Goal: Task Accomplishment & Management: Manage account settings

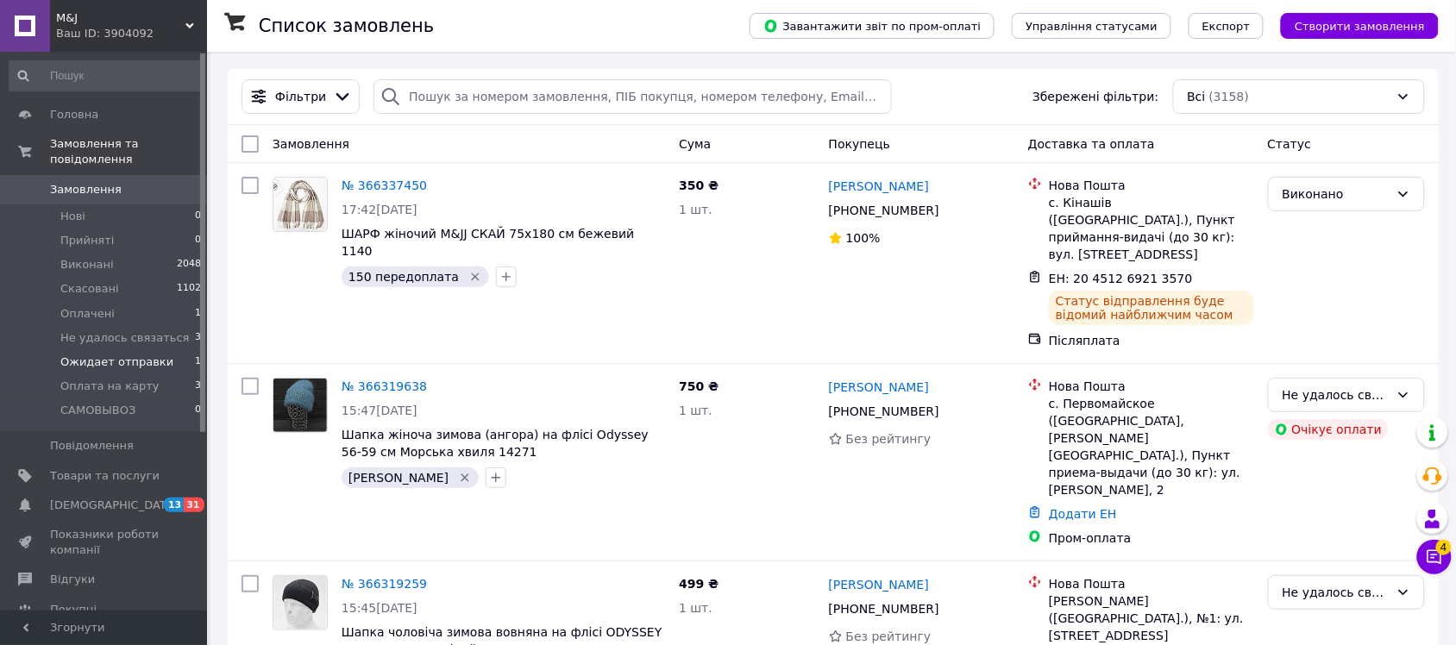
click at [136, 354] on span "Ожидает отправки" at bounding box center [116, 362] width 113 height 16
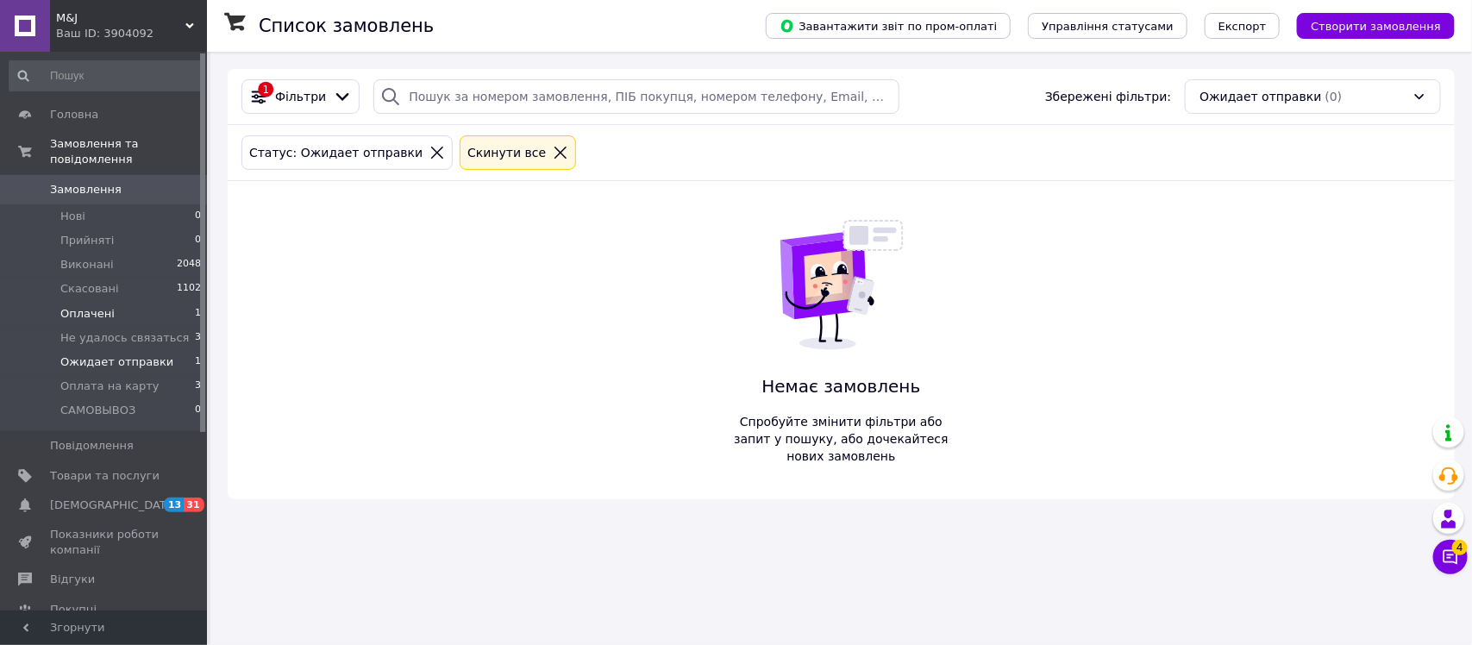
click at [126, 302] on li "Оплачені 1" at bounding box center [105, 314] width 211 height 24
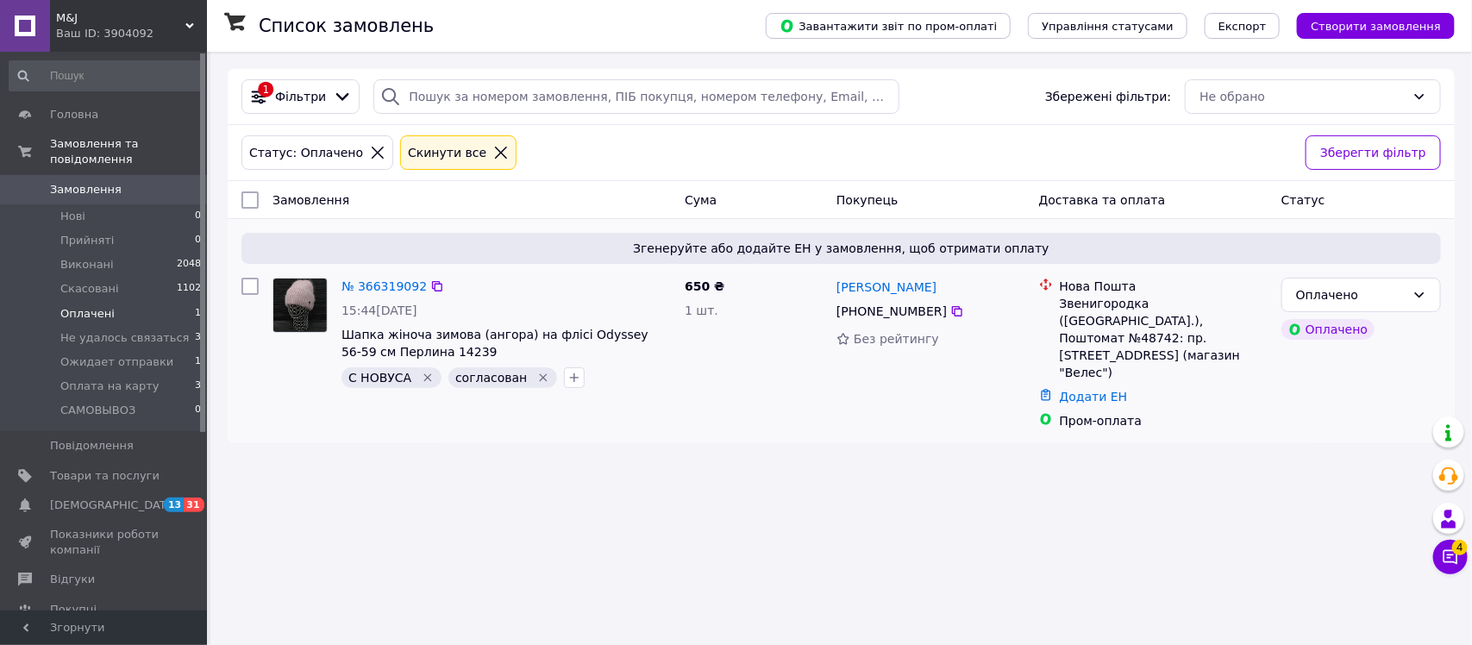
click at [296, 304] on img at bounding box center [299, 305] width 53 height 53
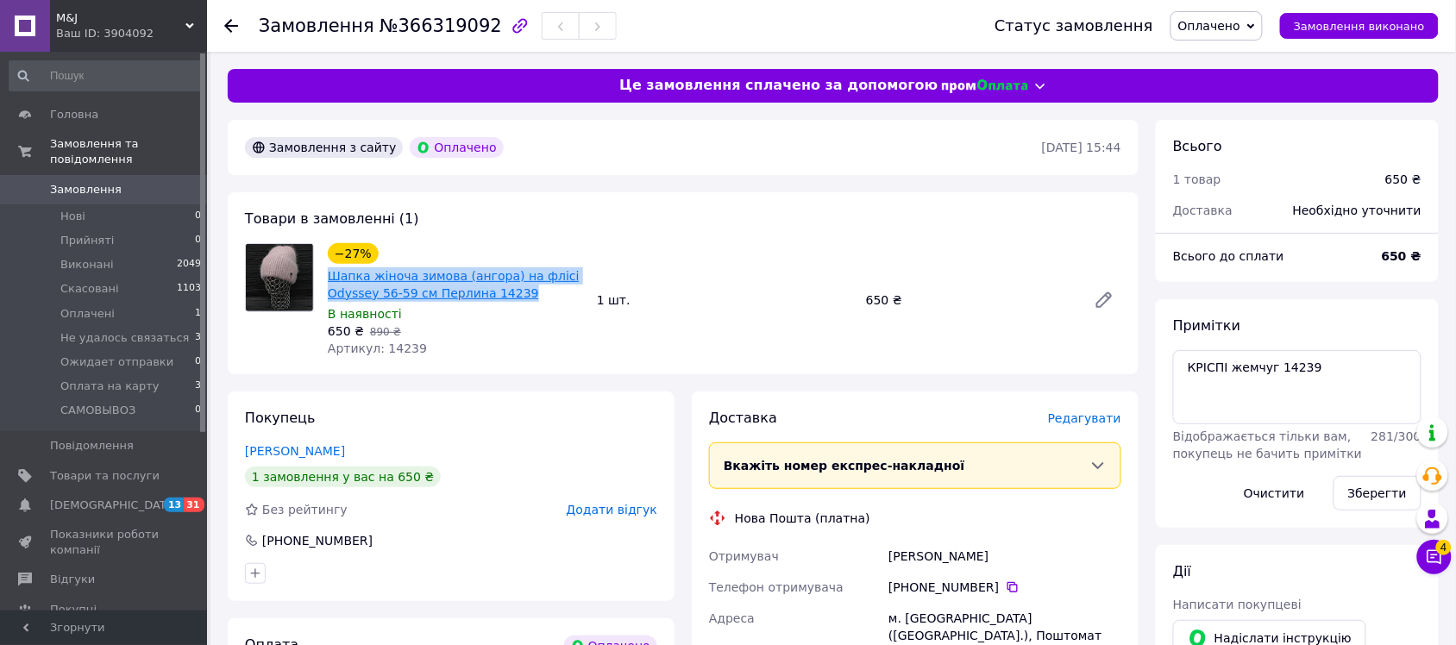
drag, startPoint x: 497, startPoint y: 291, endPoint x: 329, endPoint y: 280, distance: 167.7
click at [329, 280] on span "Шапка жіноча зимова (ангора) на флісі Odyssey 56-59 см Перлина 14239" at bounding box center [455, 284] width 255 height 34
copy link "Шапка жіноча зимова (ангора) на флісі Odyssey 56-59 см Перлина 14239"
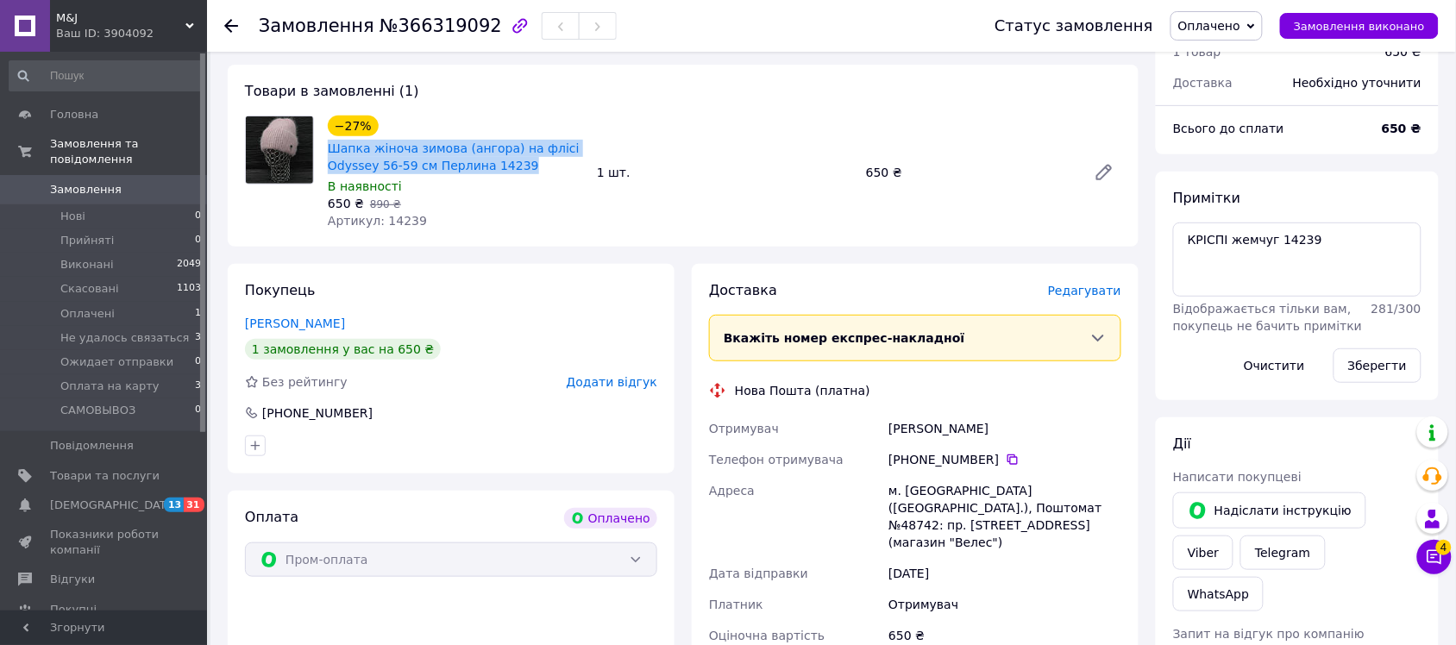
scroll to position [179, 0]
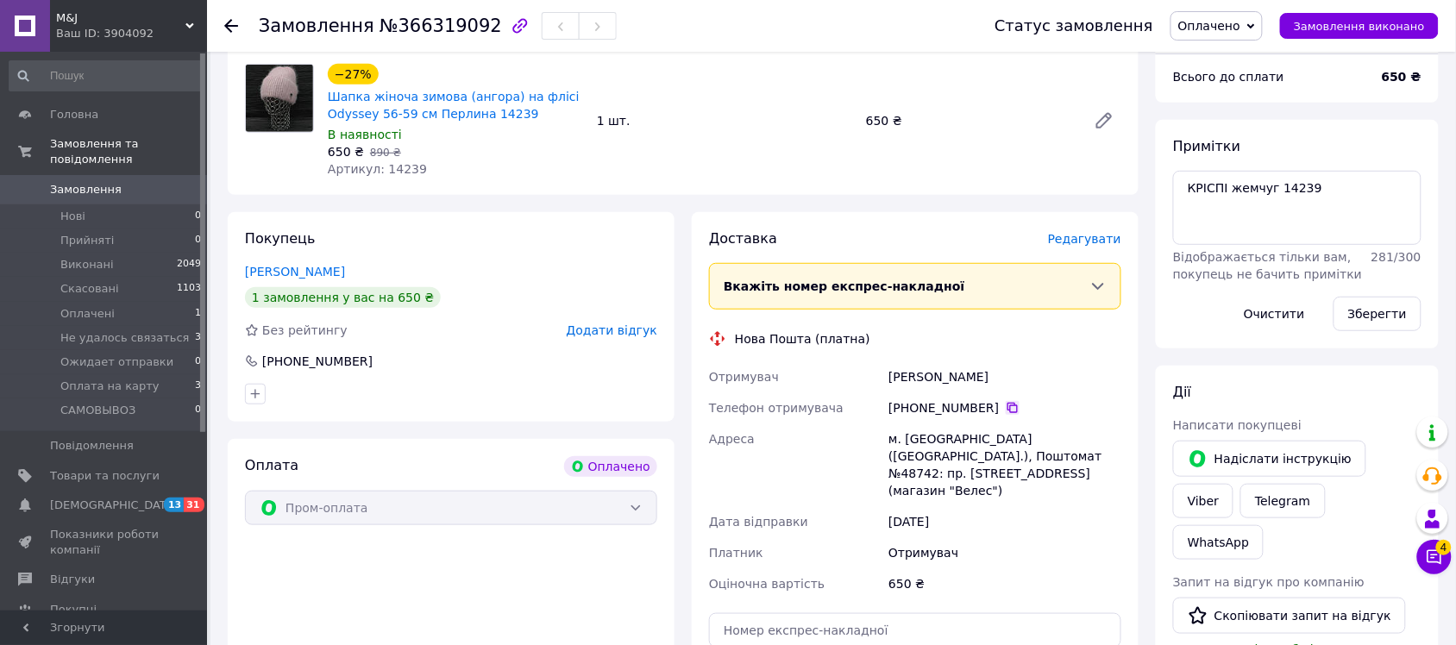
click at [1005, 410] on icon at bounding box center [1012, 408] width 14 height 14
drag, startPoint x: 983, startPoint y: 373, endPoint x: 886, endPoint y: 376, distance: 96.6
click at [886, 376] on div "Науменко Леся" at bounding box center [1005, 376] width 240 height 31
copy div "Науменко Леся"
drag, startPoint x: 984, startPoint y: 437, endPoint x: 905, endPoint y: 435, distance: 78.5
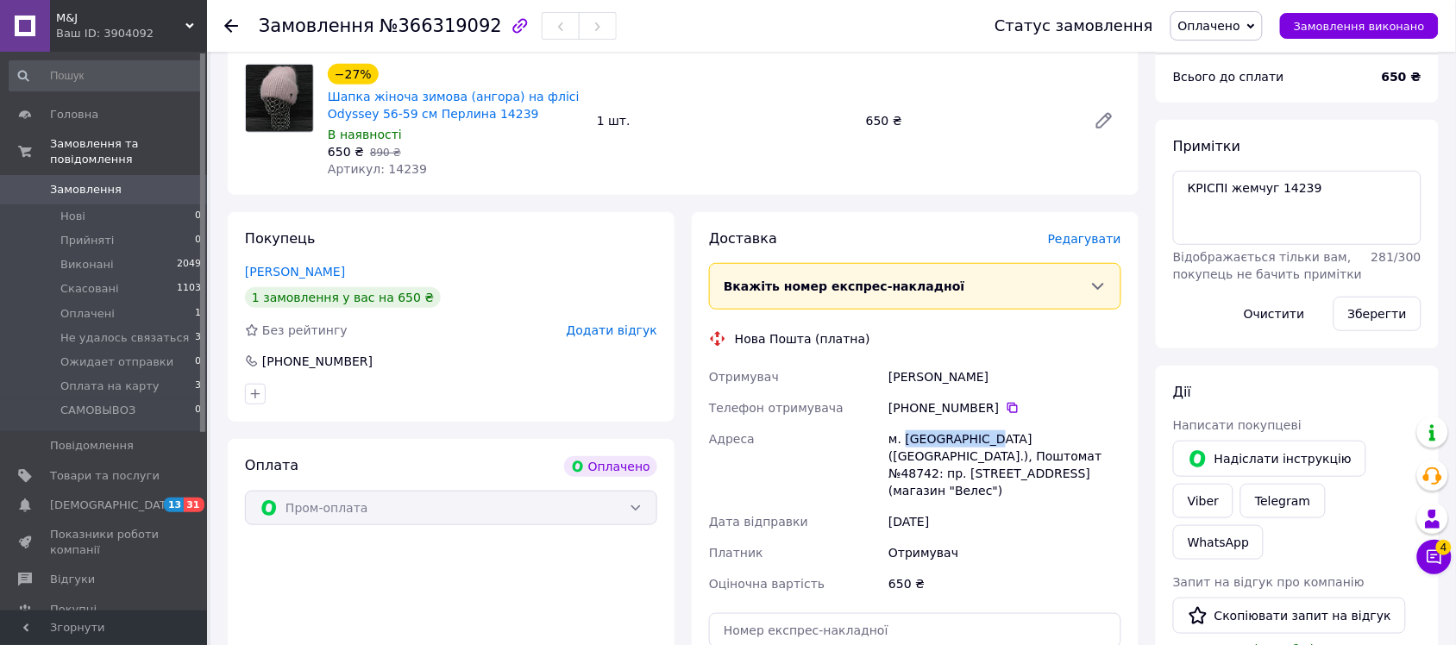
click at [905, 435] on div "м. Звенигородка (Черкаська обл.), Поштомат №48742: пр. Шевченка, 98 (магазин "В…" at bounding box center [1005, 464] width 240 height 83
copy div "Звенигородка"
drag, startPoint x: 988, startPoint y: 457, endPoint x: 966, endPoint y: 454, distance: 22.6
click at [966, 454] on div "м. Звенигородка (Черкаська обл.), Поштомат №48742: пр. Шевченка, 98 (магазин "В…" at bounding box center [1005, 464] width 240 height 83
copy div "48742:"
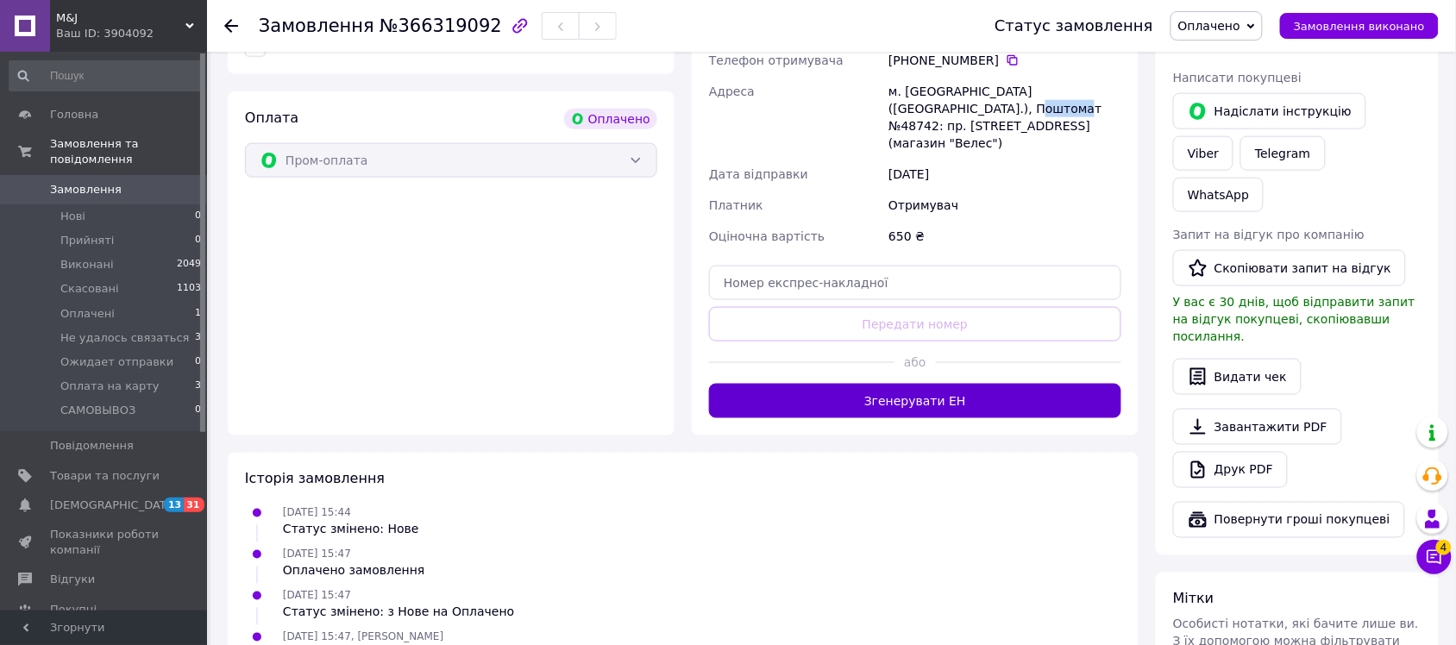
scroll to position [539, 0]
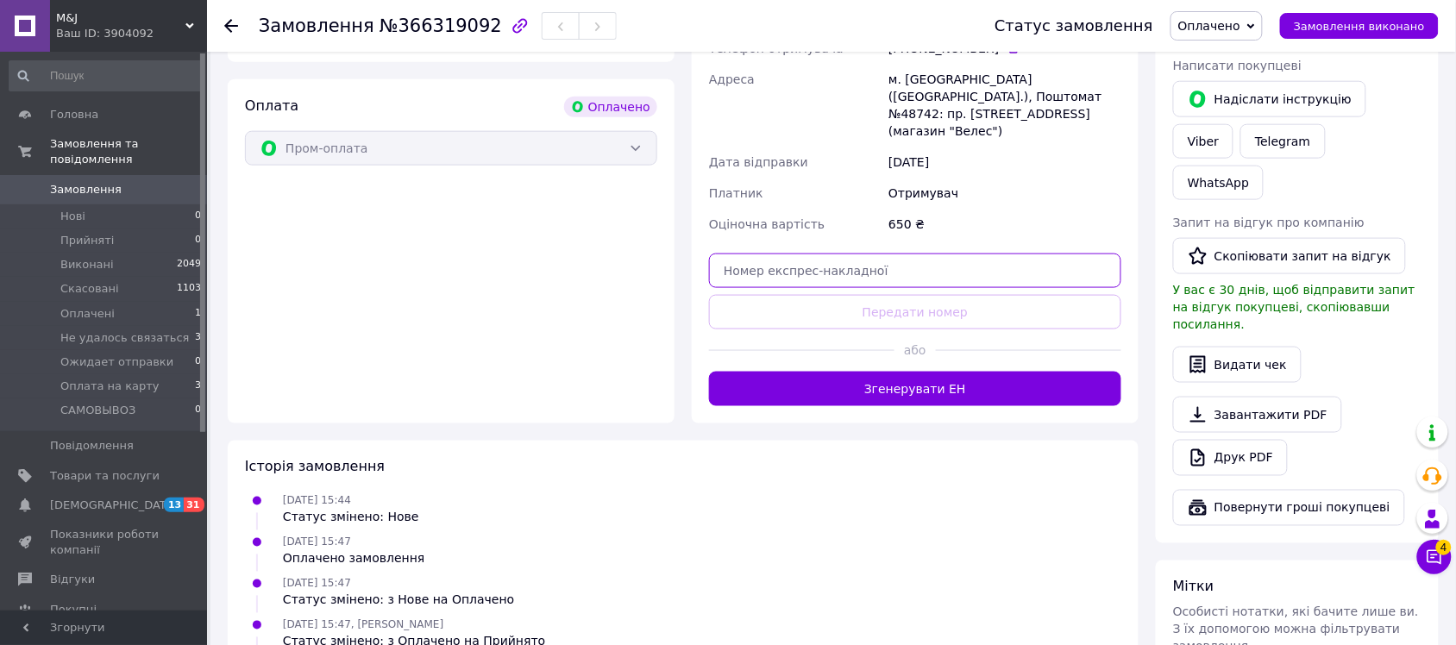
click at [893, 254] on input "text" at bounding box center [915, 271] width 412 height 34
paste input "20451269227191"
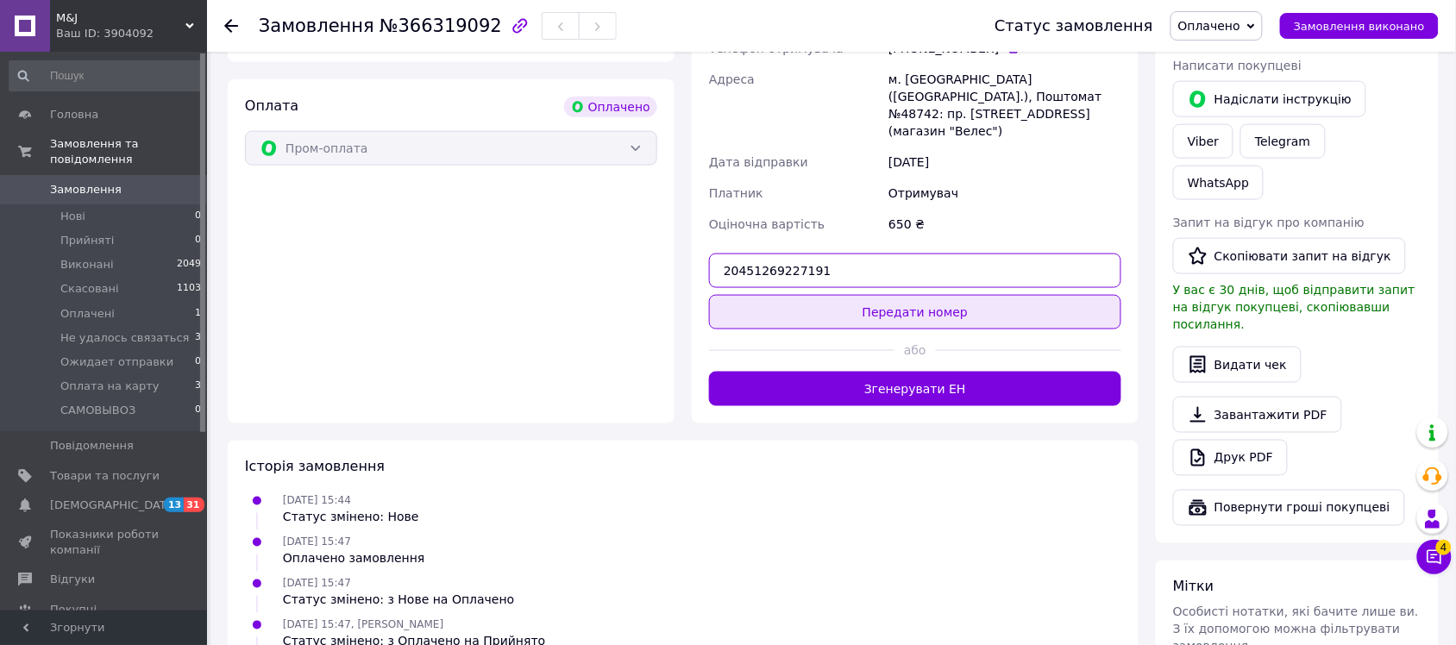
type input "20451269227191"
click at [908, 298] on button "Передати номер" at bounding box center [915, 312] width 412 height 34
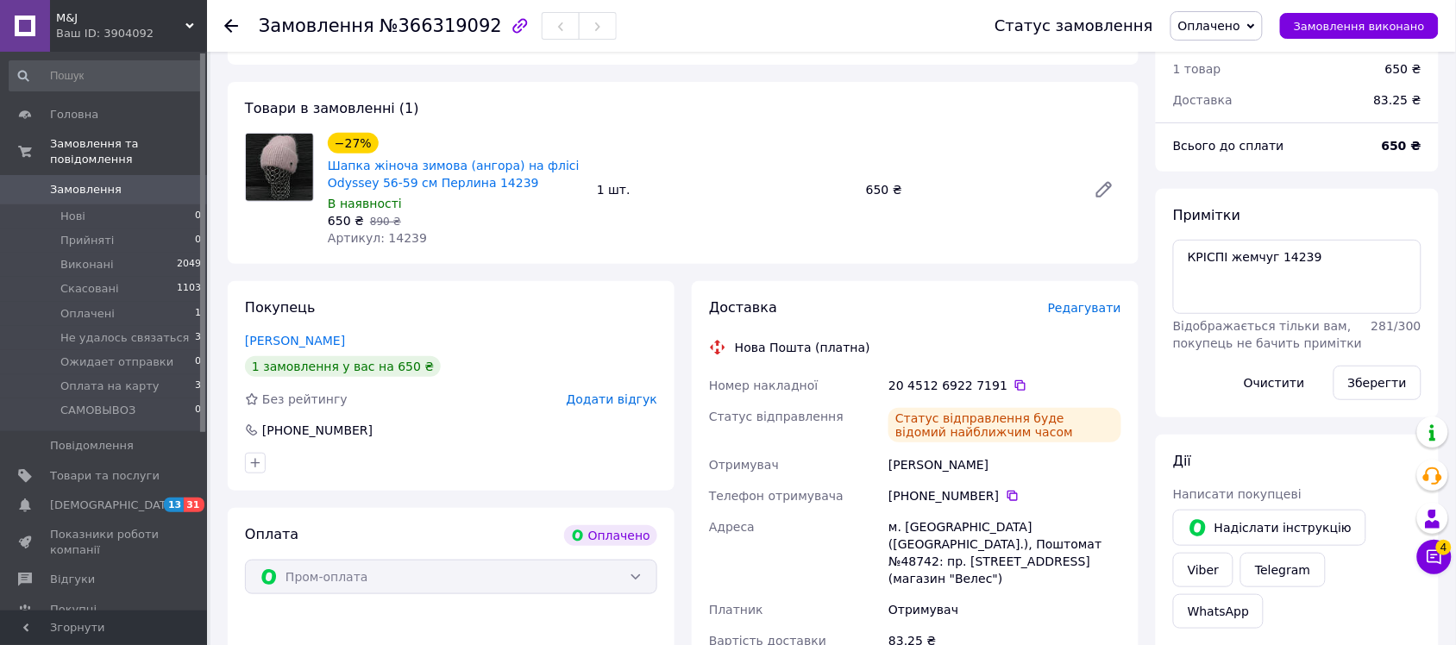
scroll to position [0, 0]
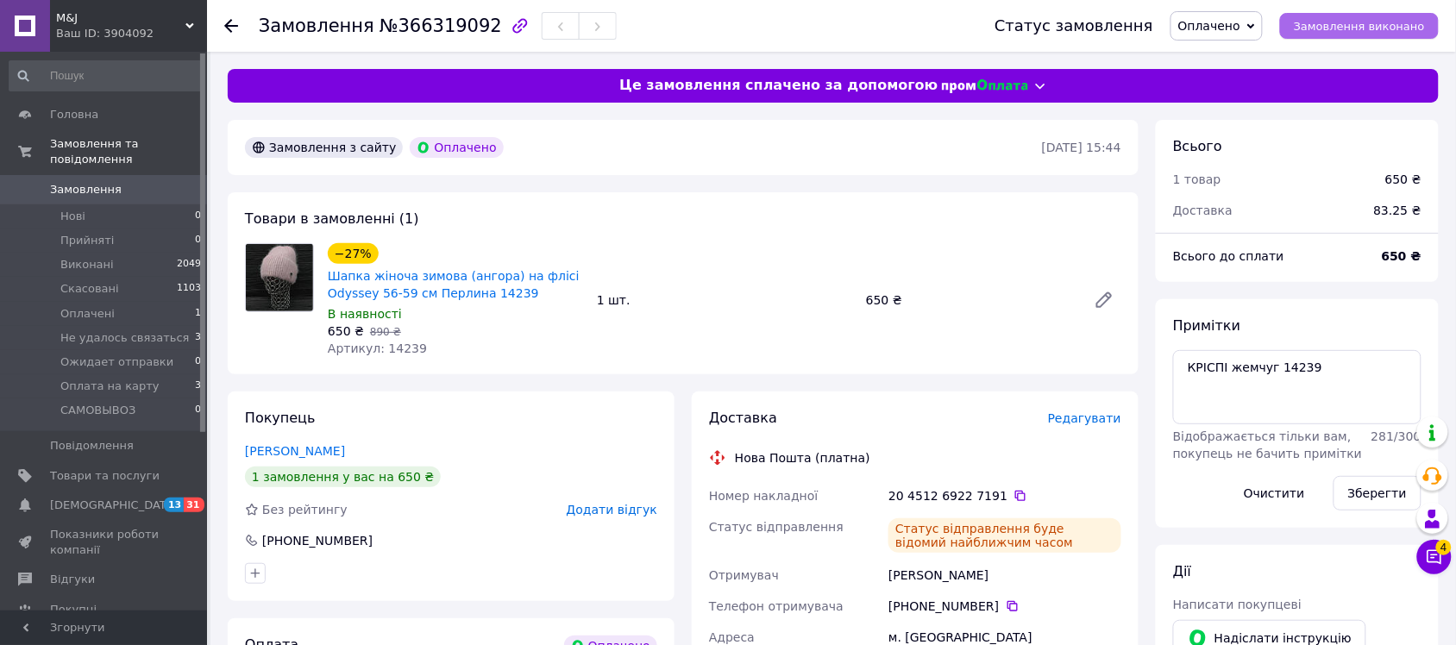
click at [1375, 23] on span "Замовлення виконано" at bounding box center [1359, 26] width 131 height 13
click at [89, 182] on span "Замовлення" at bounding box center [86, 190] width 72 height 16
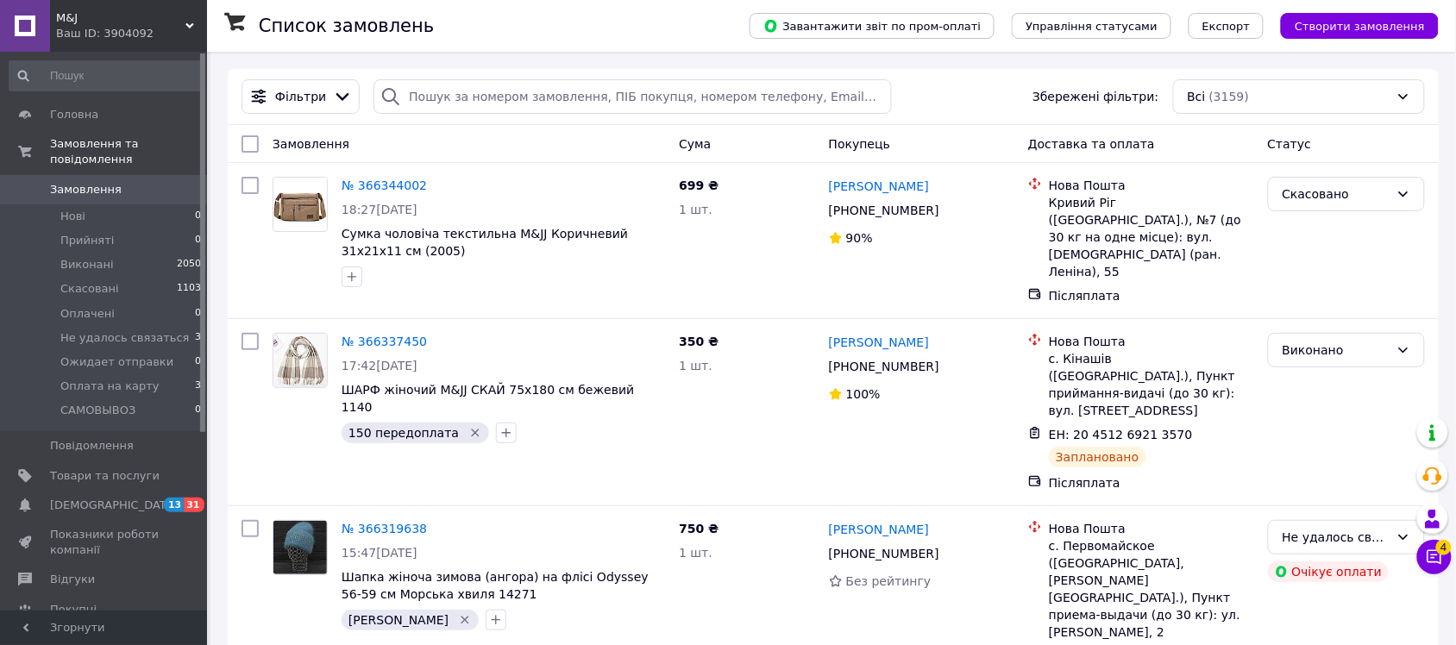
click at [187, 24] on use at bounding box center [189, 25] width 9 height 5
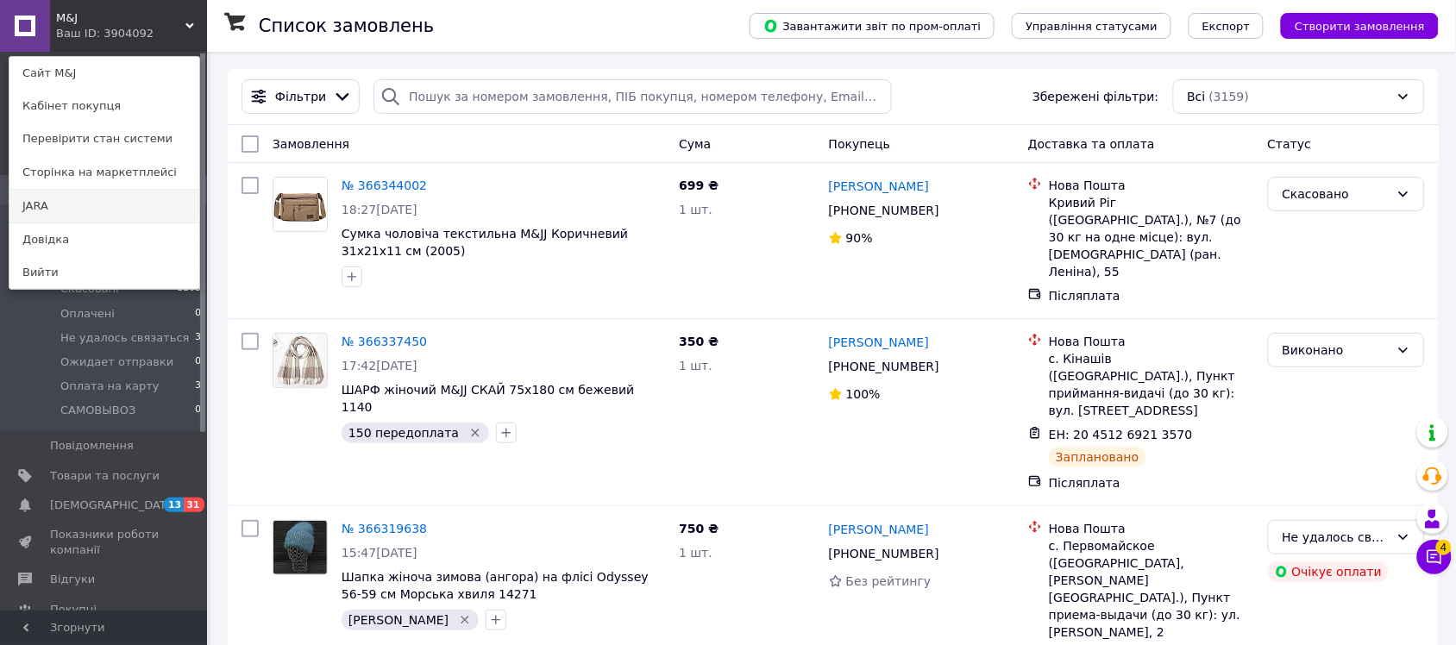
click at [173, 204] on link "JARA" at bounding box center [104, 206] width 190 height 33
